Goal: Task Accomplishment & Management: Manage account settings

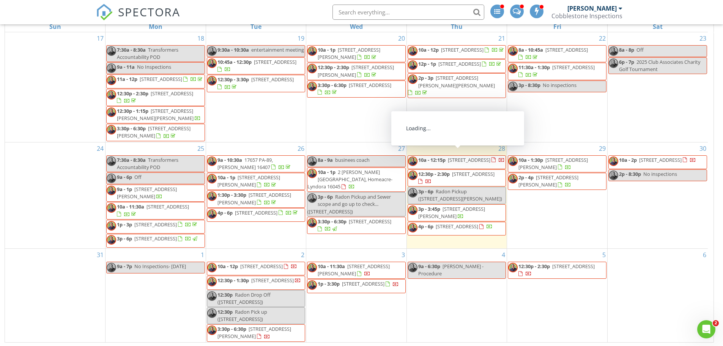
scroll to position [61, 0]
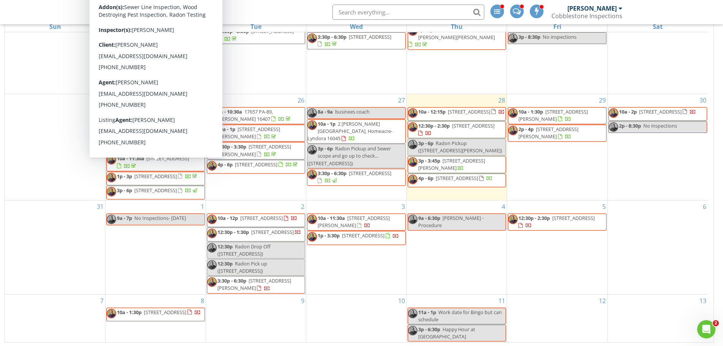
click at [167, 172] on body "SPECTORA Kevin Melquist Cobblestone Inspections Role: Inspector Change Role Das…" at bounding box center [361, 112] width 723 height 470
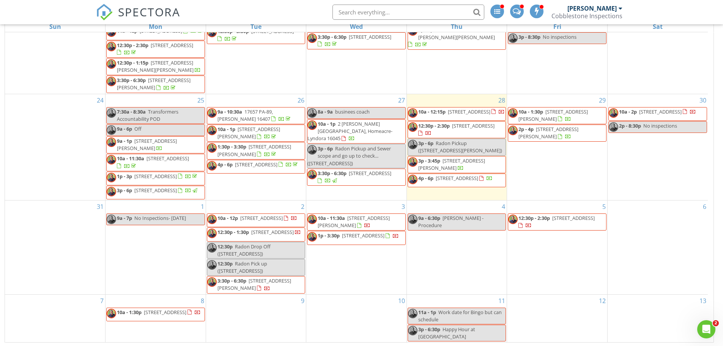
click at [167, 173] on span "1p - 3p 2107 Poplar St, Erie 16502" at bounding box center [153, 178] width 92 height 11
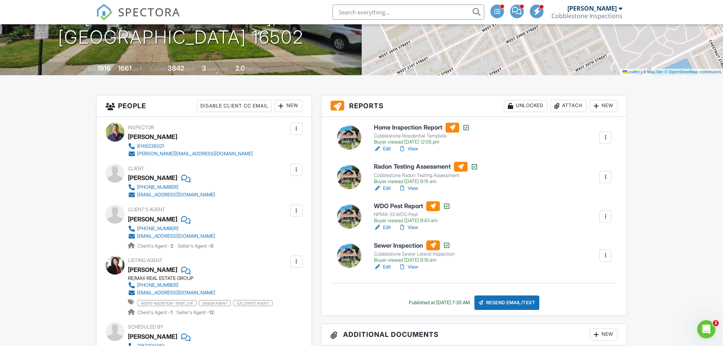
scroll to position [151, 0]
click at [384, 264] on link "Edit" at bounding box center [382, 266] width 17 height 8
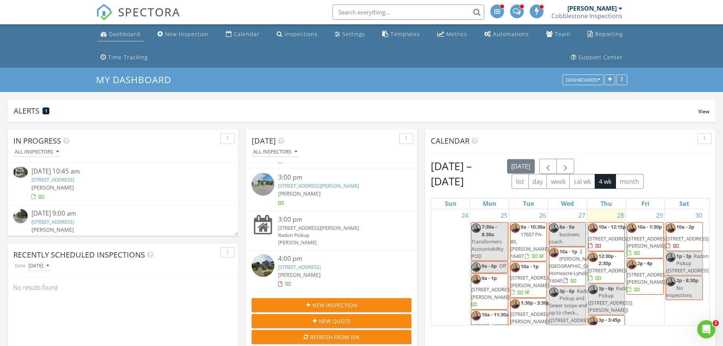
click at [118, 35] on div "Dashboard" at bounding box center [124, 33] width 31 height 7
